Goal: Task Accomplishment & Management: Manage account settings

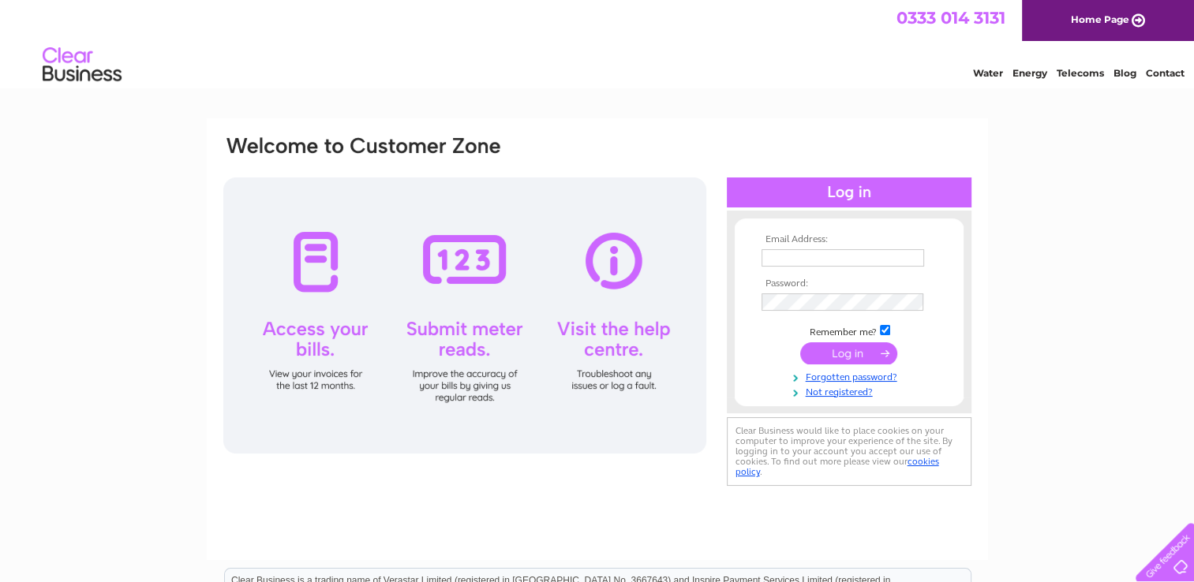
click at [777, 260] on input "text" at bounding box center [843, 257] width 163 height 17
type input "[EMAIL_ADDRESS][DOMAIN_NAME]"
click at [859, 358] on input "submit" at bounding box center [848, 354] width 97 height 22
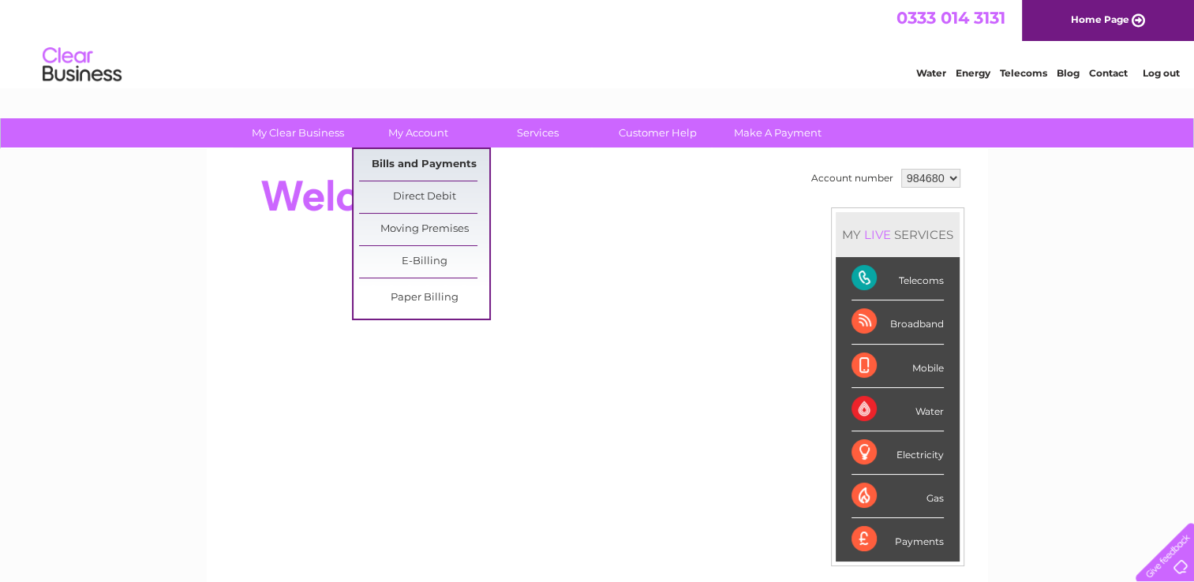
click at [410, 169] on link "Bills and Payments" at bounding box center [424, 165] width 130 height 32
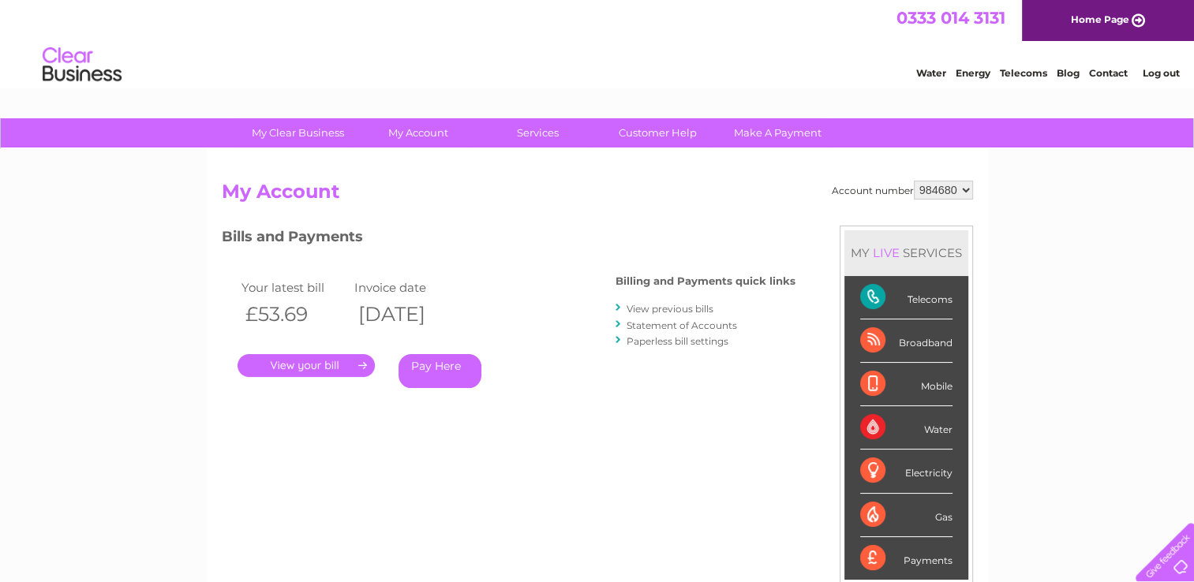
click at [328, 365] on link "." at bounding box center [306, 365] width 137 height 23
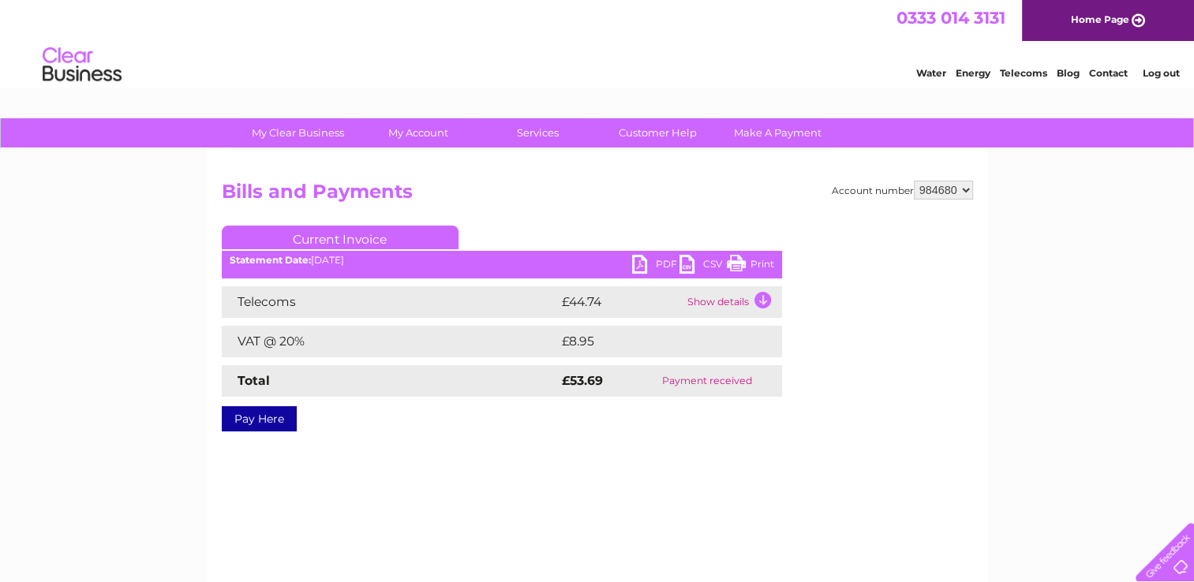
click at [653, 265] on link "PDF" at bounding box center [655, 266] width 47 height 23
